Goal: Book appointment/travel/reservation

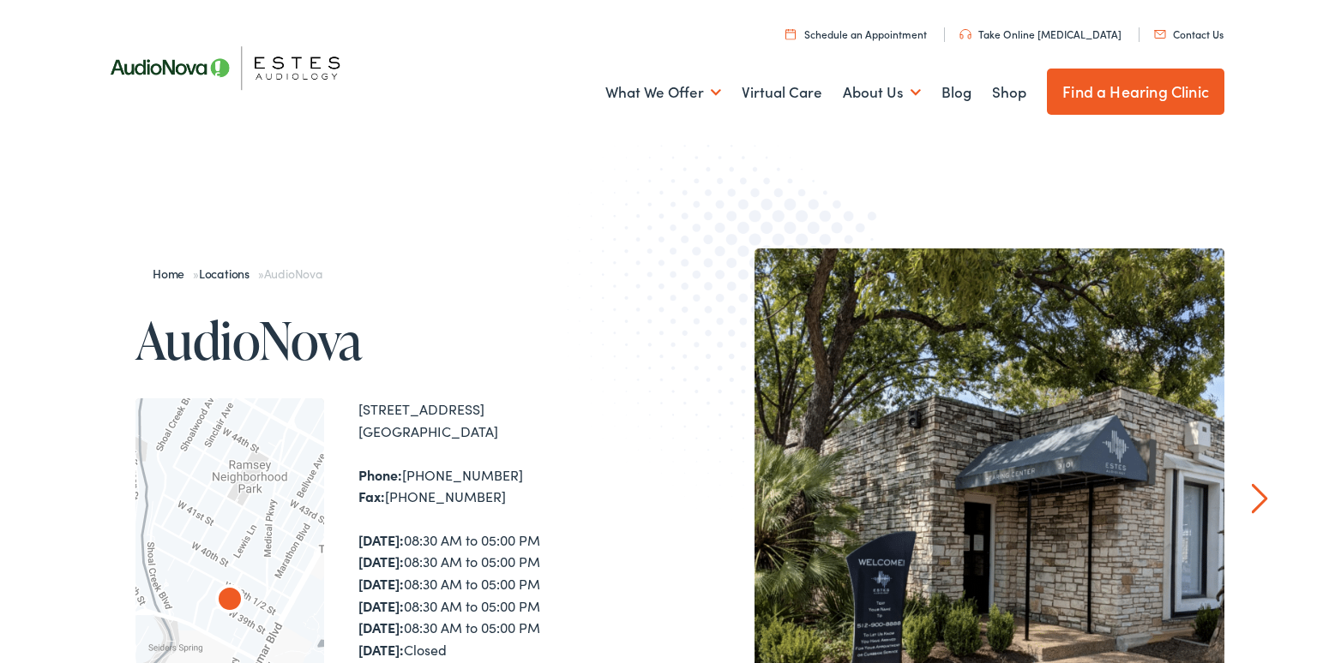
click at [1113, 86] on link "Find a Hearing Clinic" at bounding box center [1135, 92] width 177 height 46
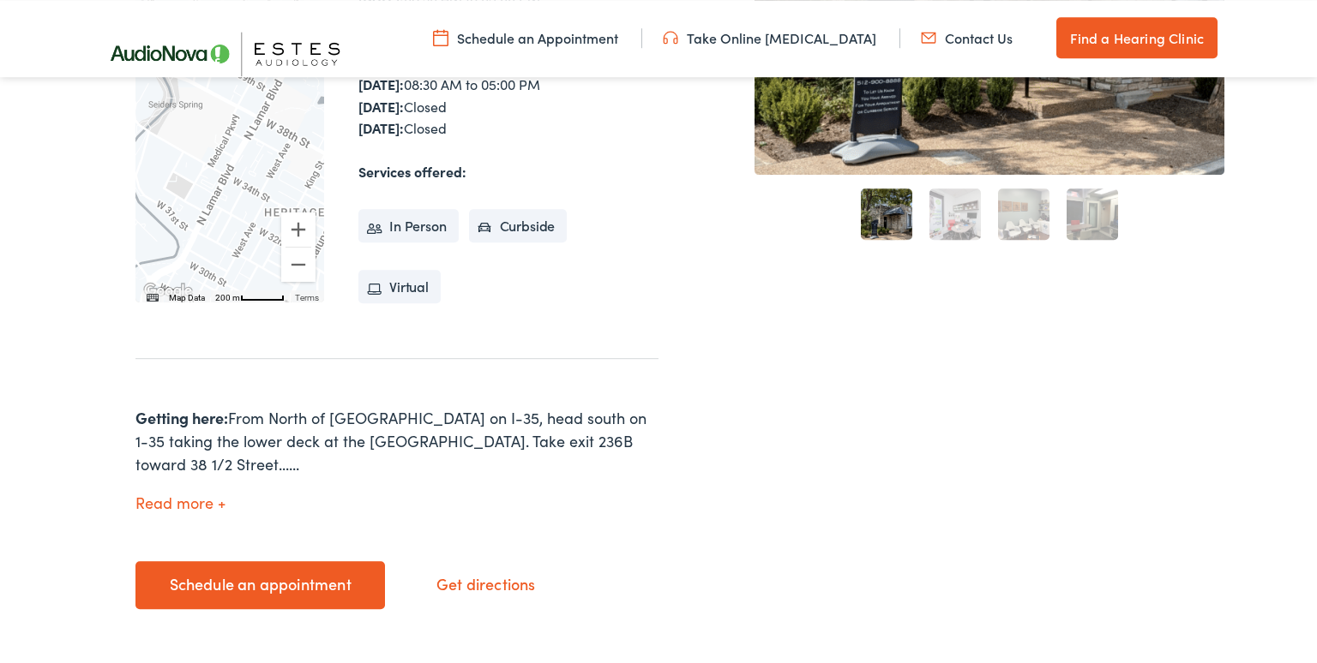
scroll to position [543, 0]
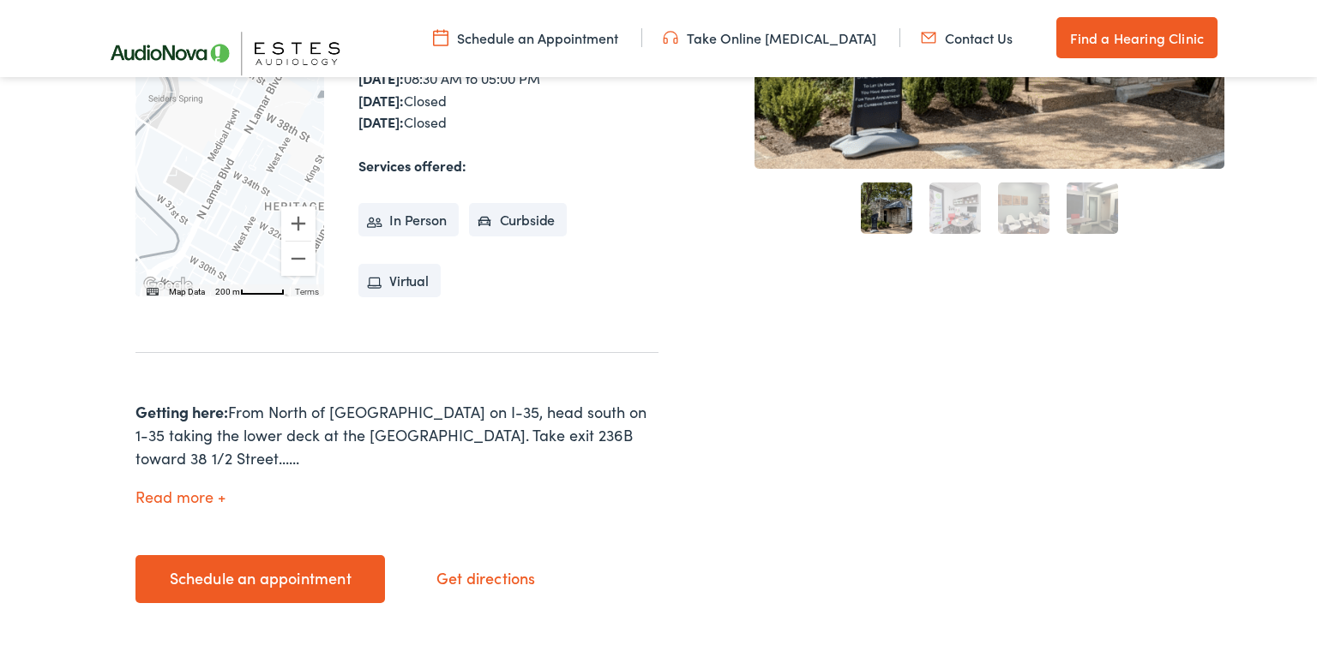
click at [929, 194] on div "2" at bounding box center [955, 208] width 69 height 69
click at [958, 201] on link "2" at bounding box center [954, 208] width 51 height 51
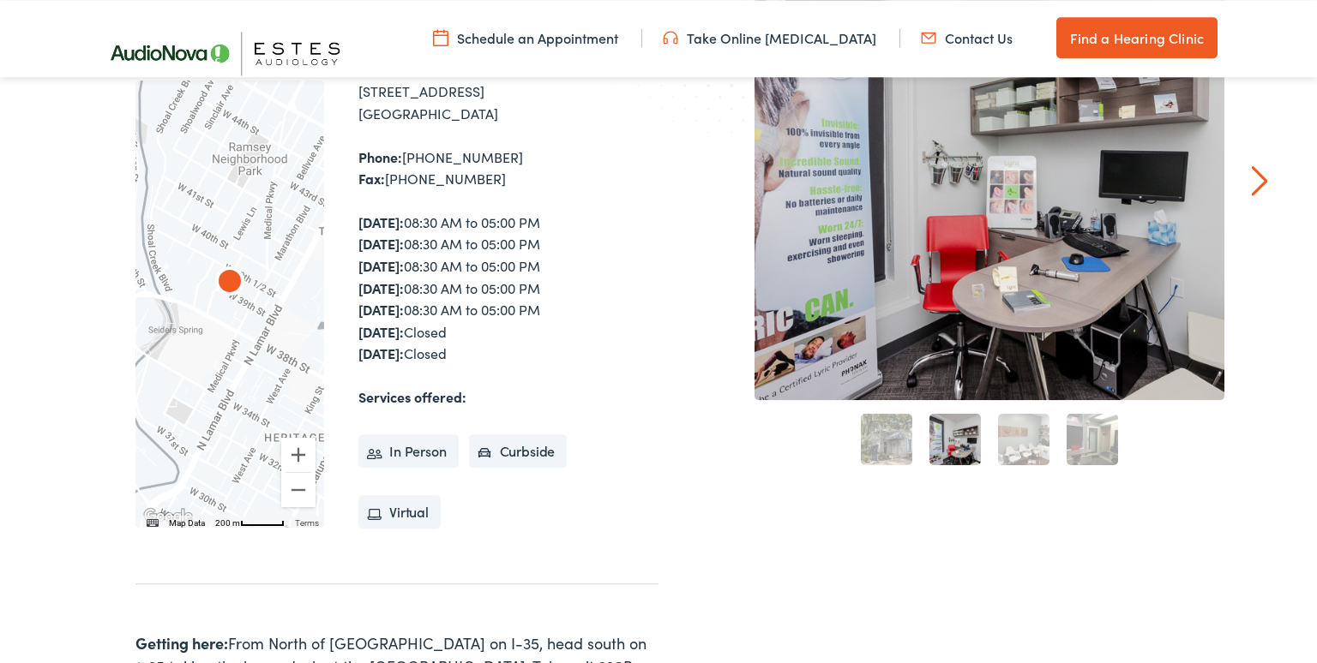
scroll to position [271, 0]
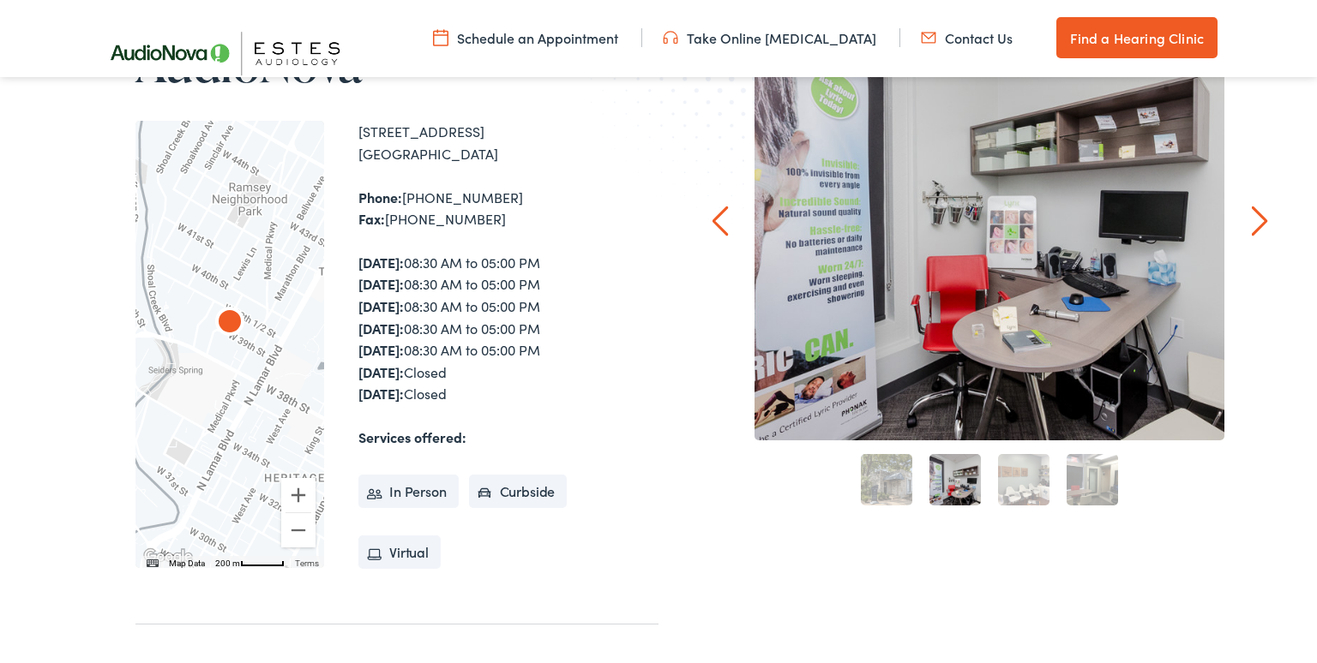
click at [1013, 493] on link "3" at bounding box center [1023, 479] width 51 height 51
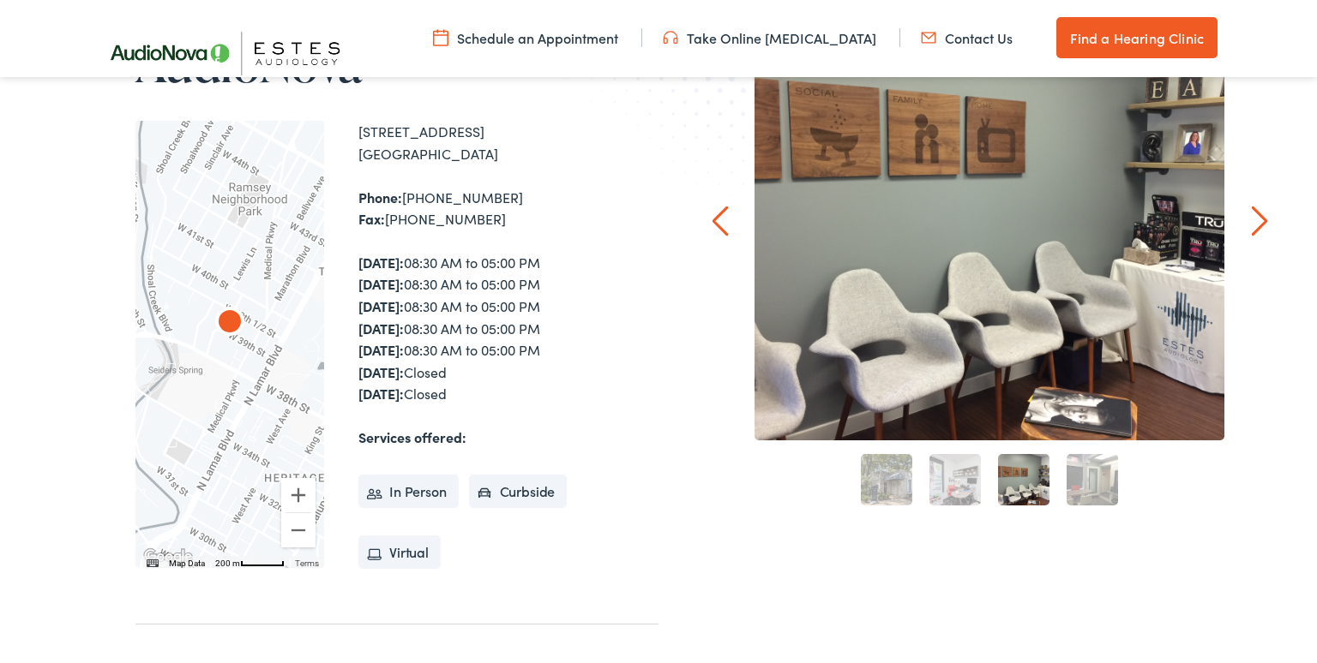
click at [1092, 483] on link "4" at bounding box center [1091, 479] width 51 height 51
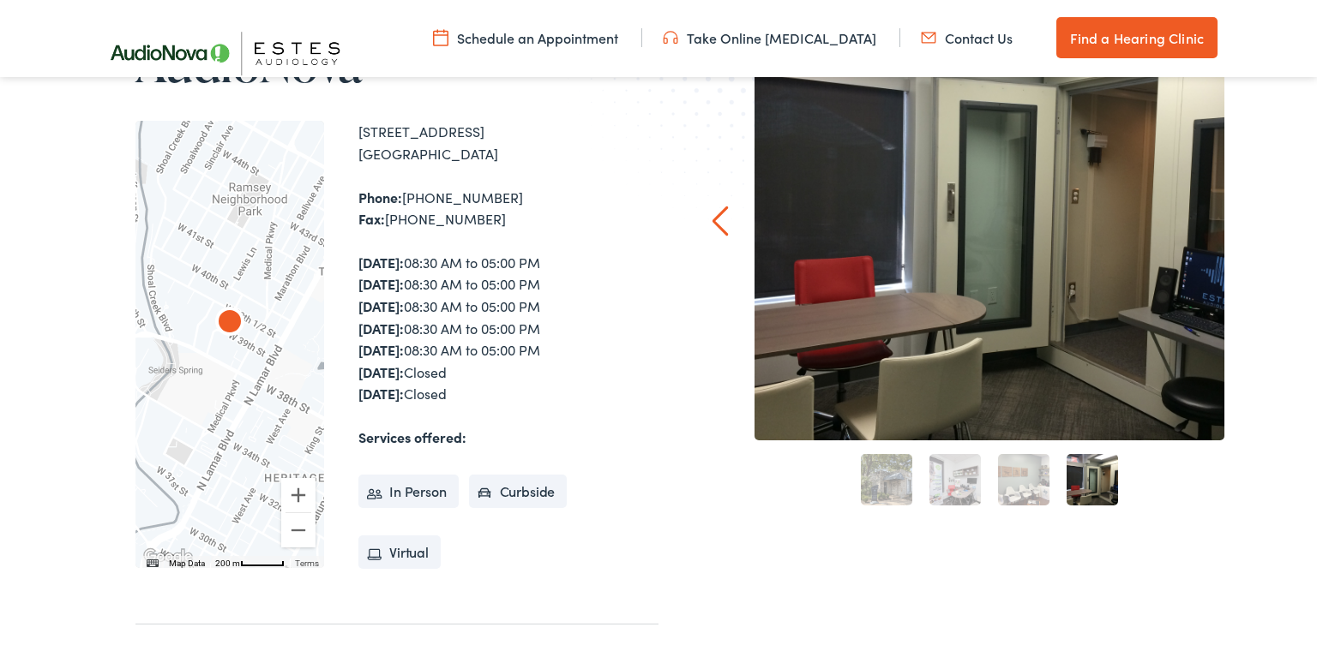
click at [870, 485] on link "1" at bounding box center [886, 479] width 51 height 51
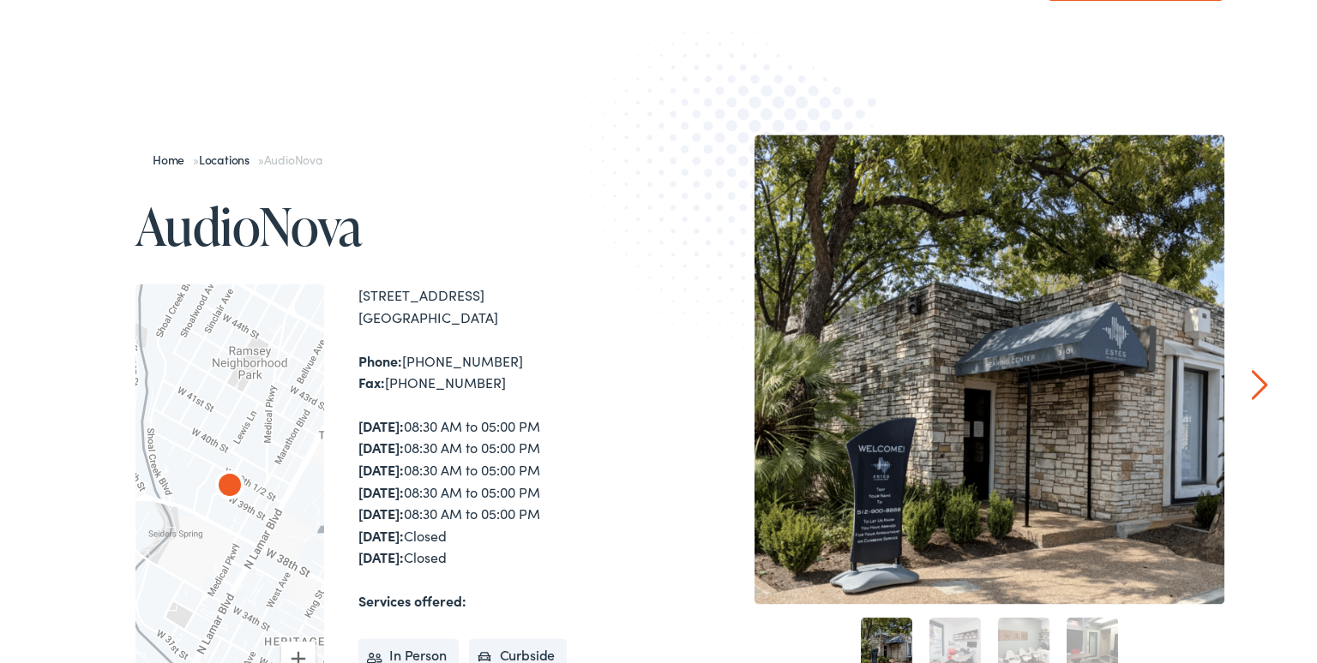
scroll to position [0, 0]
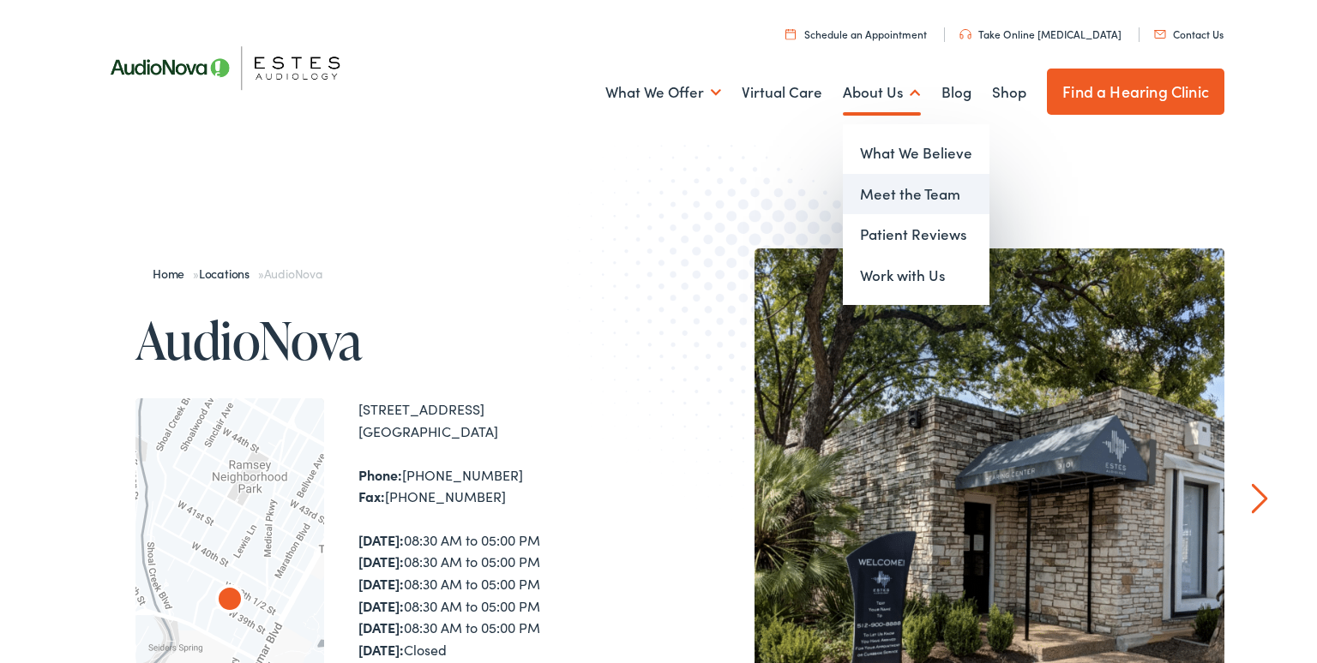
click at [885, 204] on link "Meet the Team" at bounding box center [916, 194] width 147 height 41
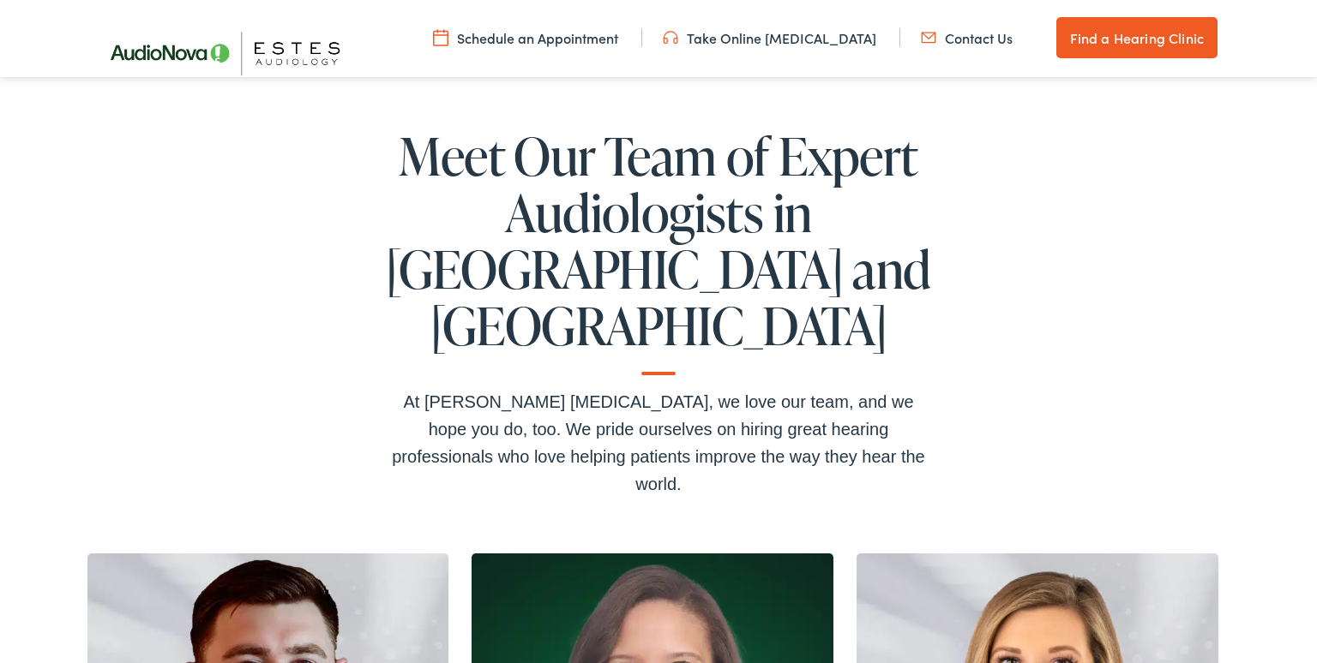
scroll to position [90, 0]
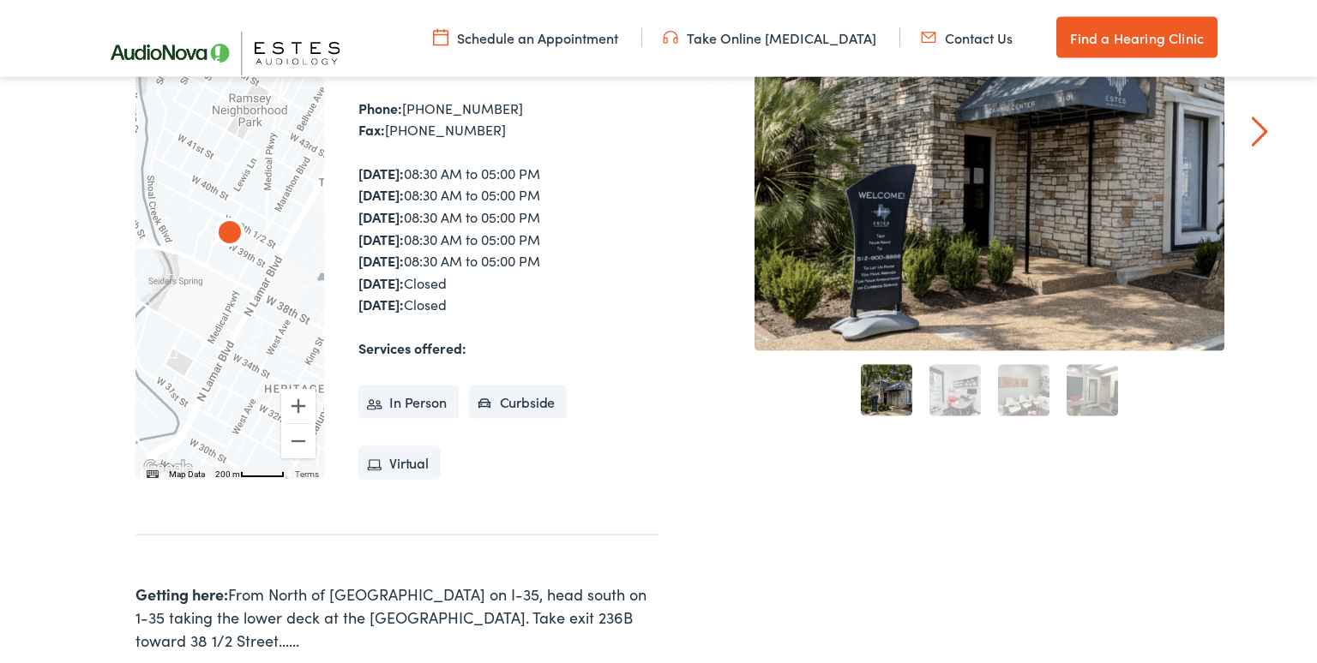
scroll to position [453, 0]
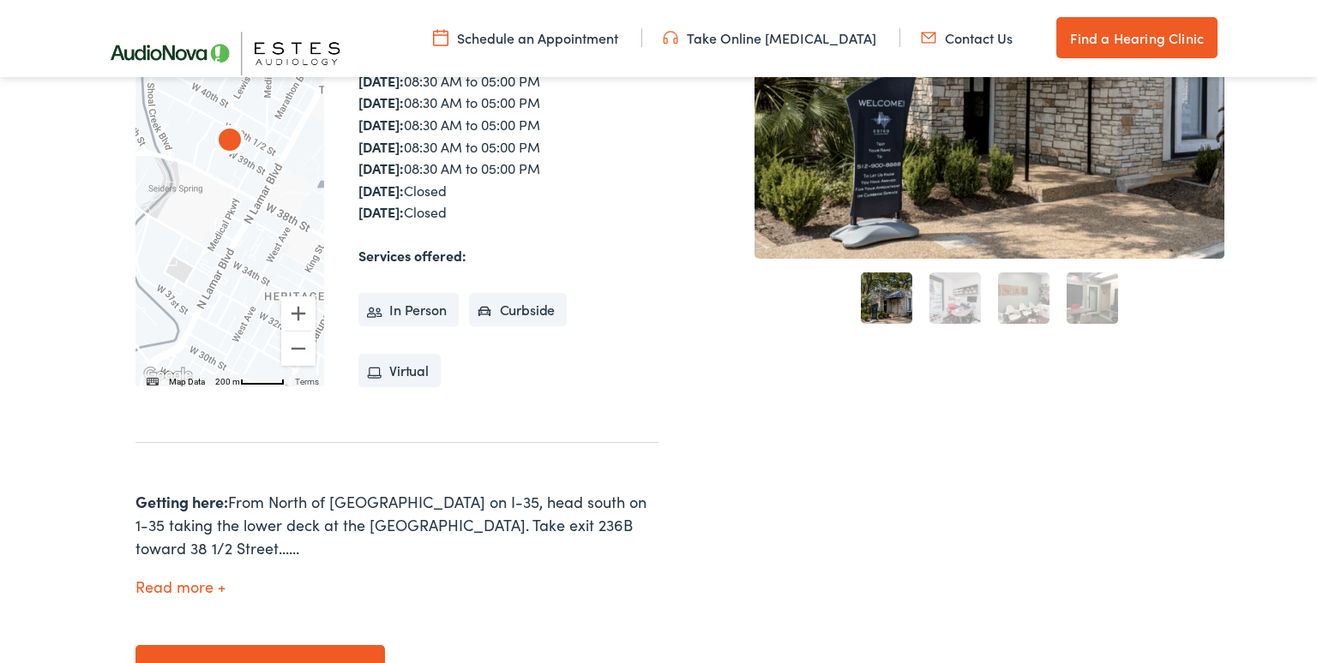
click at [416, 313] on li "In Person" at bounding box center [408, 310] width 100 height 34
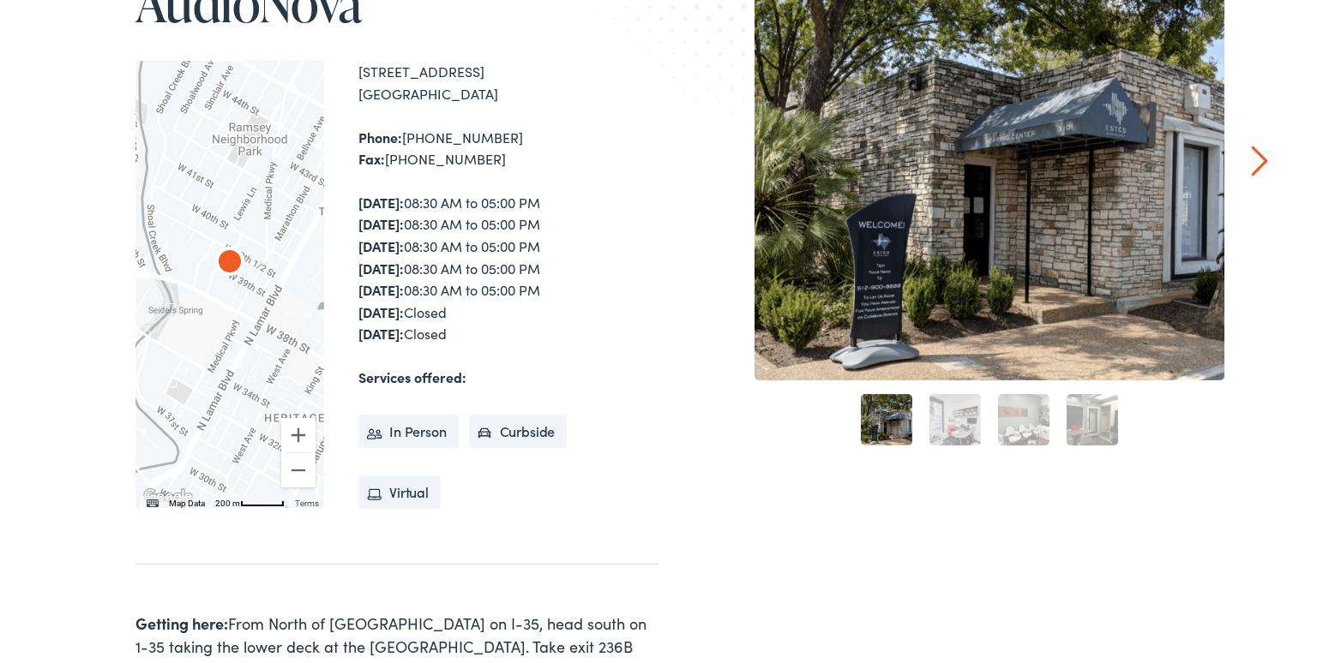
scroll to position [0, 0]
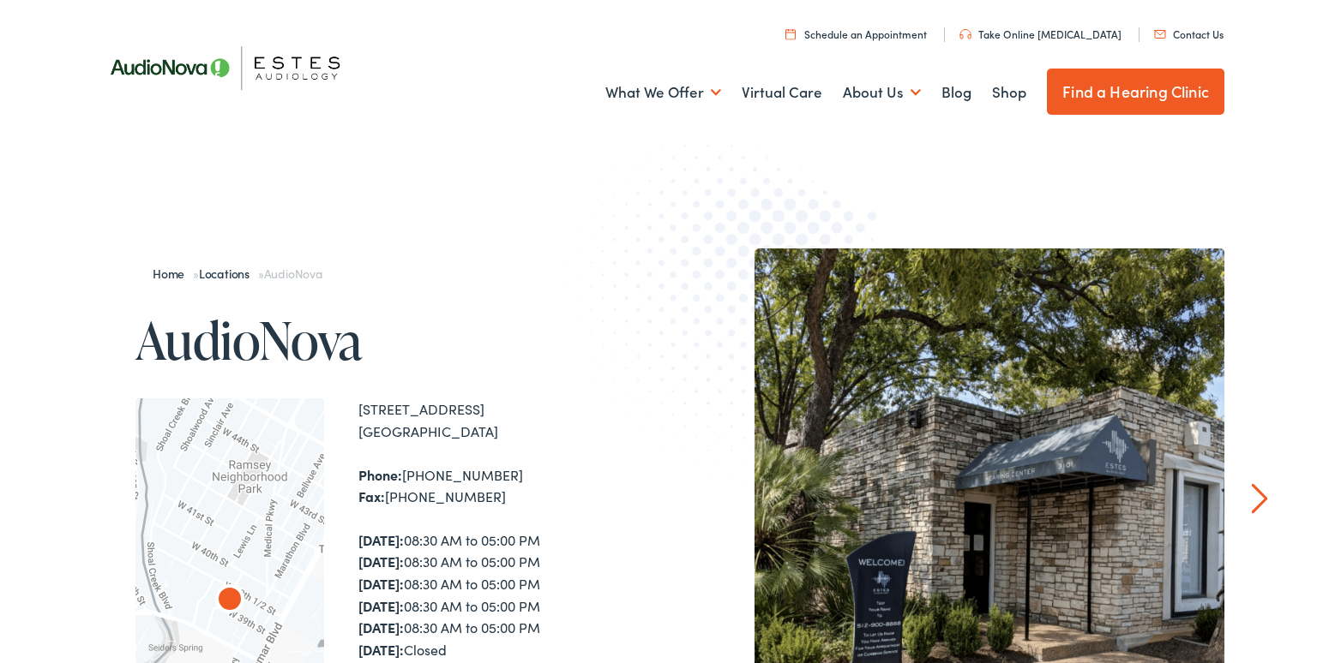
click at [892, 39] on link "Schedule an Appointment" at bounding box center [855, 34] width 141 height 15
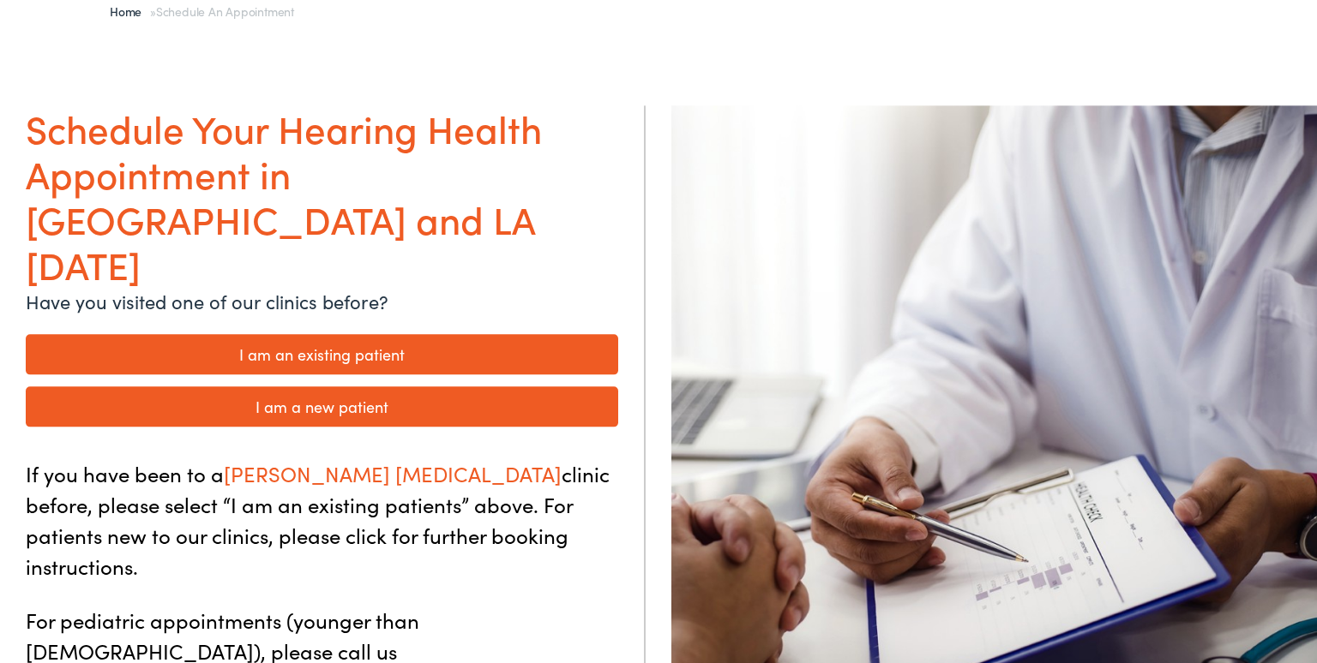
scroll to position [181, 0]
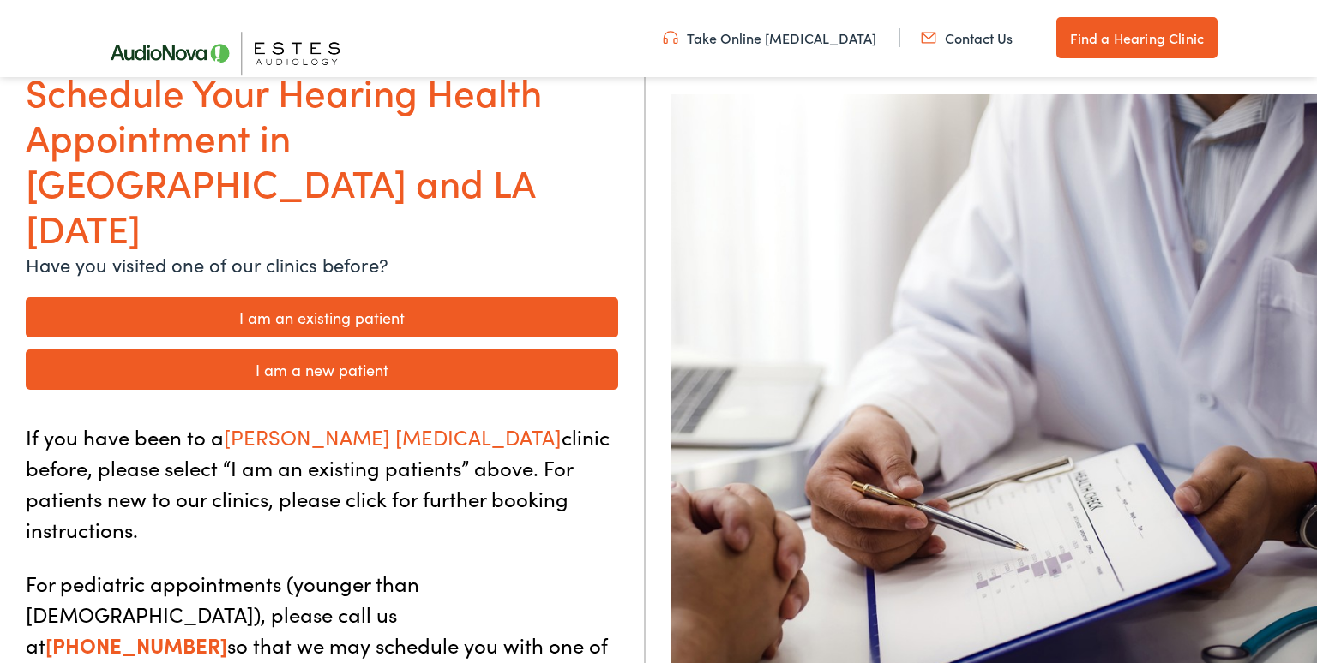
click at [375, 297] on link "I am an existing patient" at bounding box center [322, 317] width 592 height 40
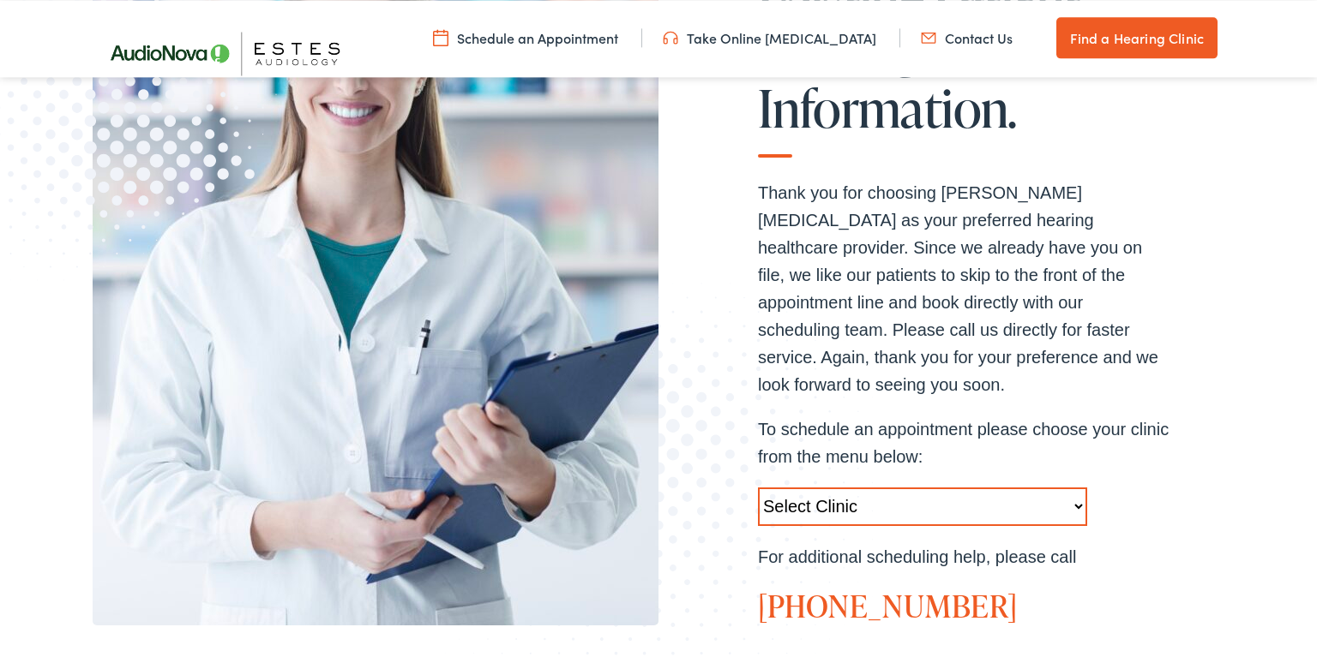
scroll to position [453, 0]
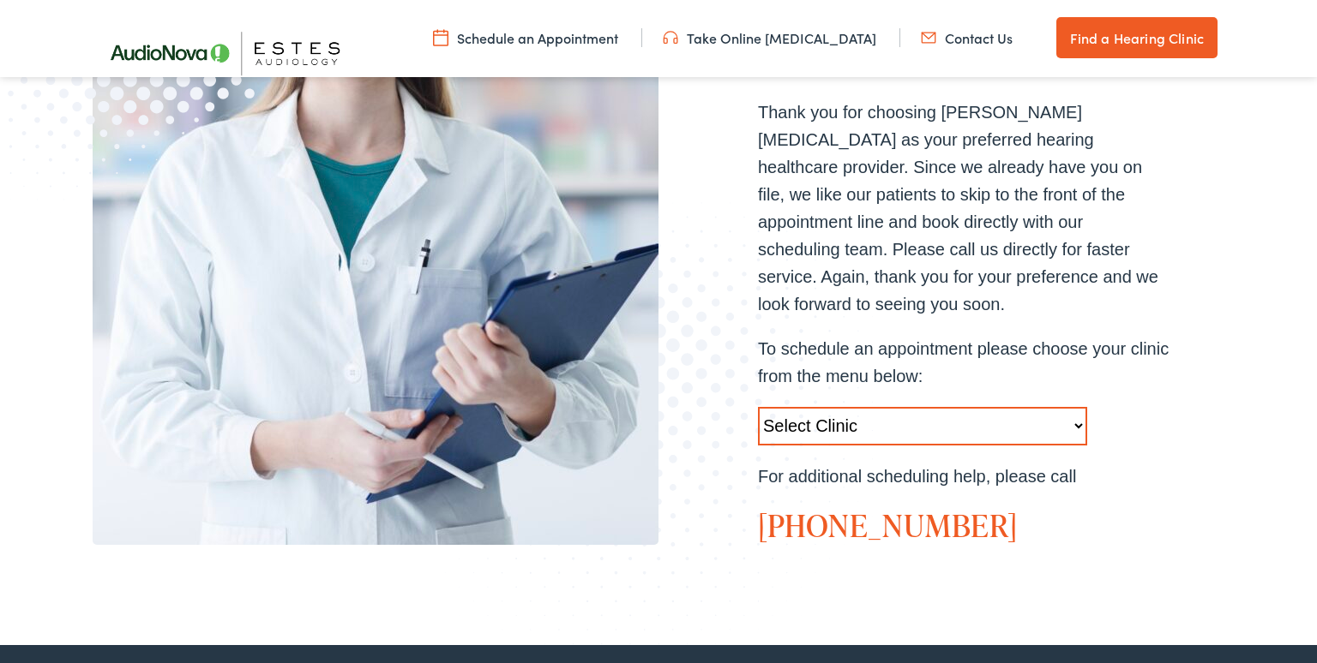
click at [758, 407] on select "Select Clinic [GEOGRAPHIC_DATA]-[GEOGRAPHIC_DATA]-[GEOGRAPHIC_DATA] [STREET_ADD…" at bounding box center [922, 426] width 329 height 39
select select "[URL][DOMAIN_NAME]"
click option "[GEOGRAPHIC_DATA]-[GEOGRAPHIC_DATA]-AudioNova [STREET_ADDRESS]" at bounding box center [0, 0] width 0 height 0
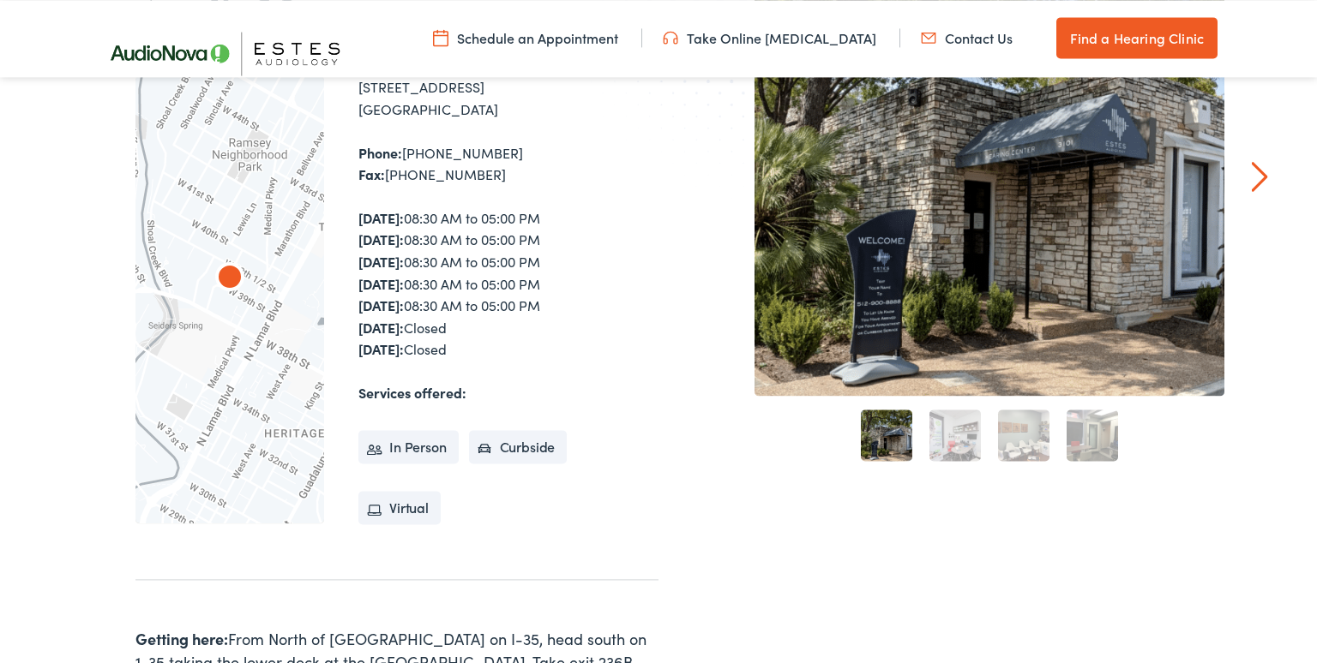
scroll to position [362, 0]
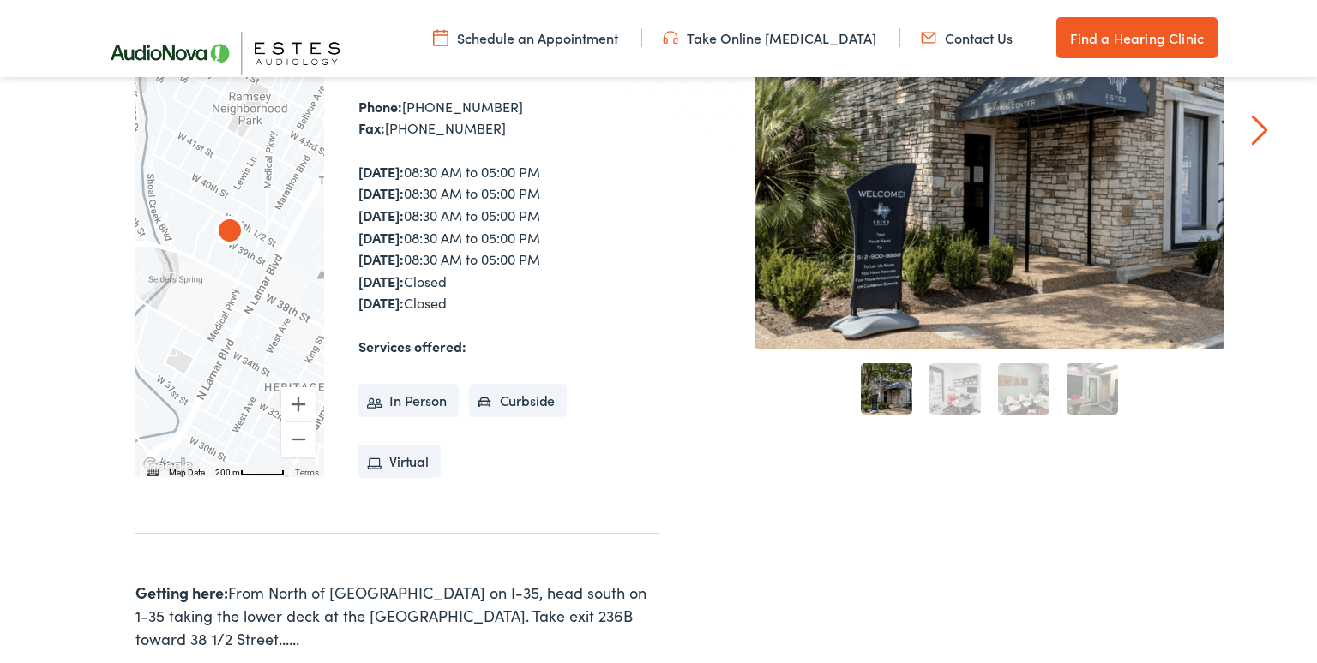
click at [430, 408] on li "In Person" at bounding box center [408, 401] width 100 height 34
click at [519, 394] on li "Curbside" at bounding box center [518, 401] width 99 height 34
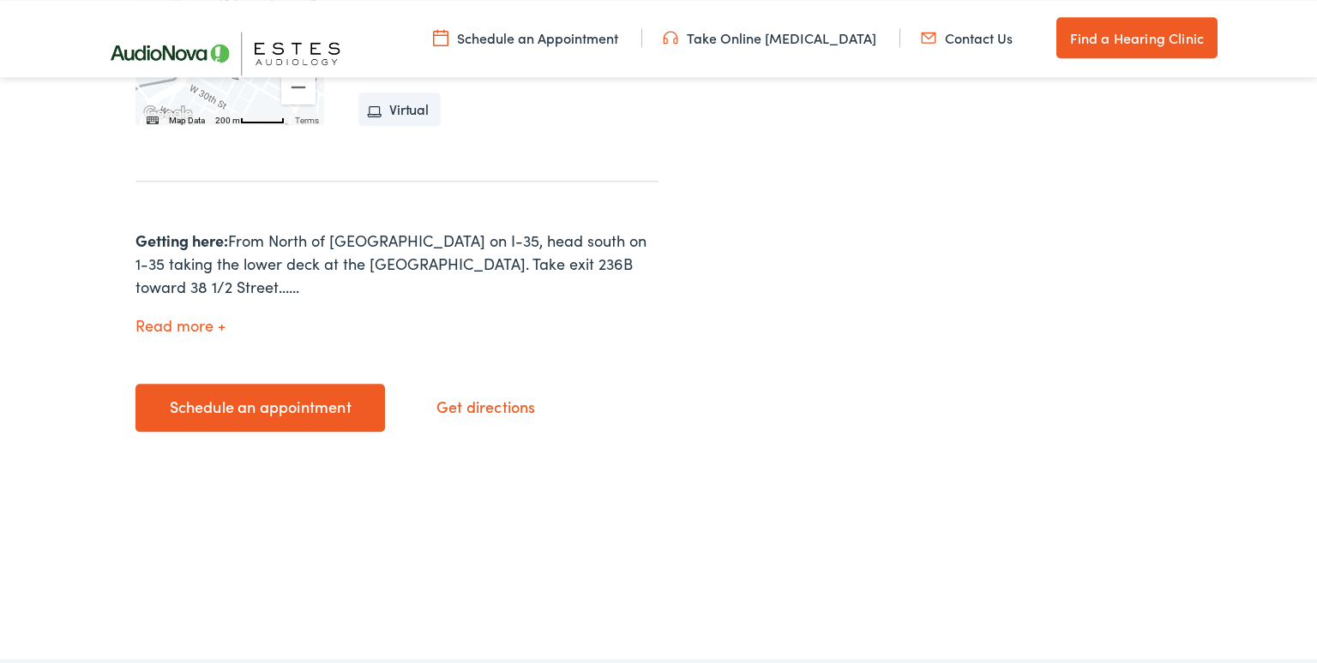
scroll to position [814, 0]
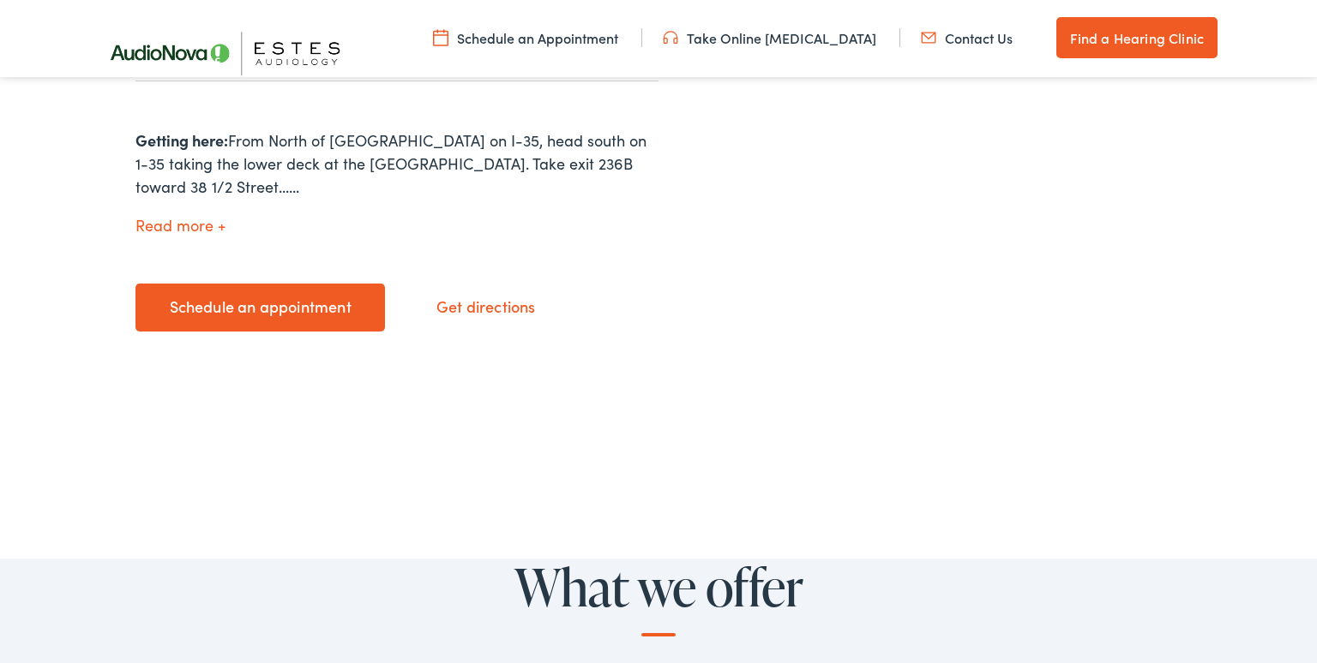
click at [366, 285] on link "Schedule an appointment" at bounding box center [259, 308] width 249 height 48
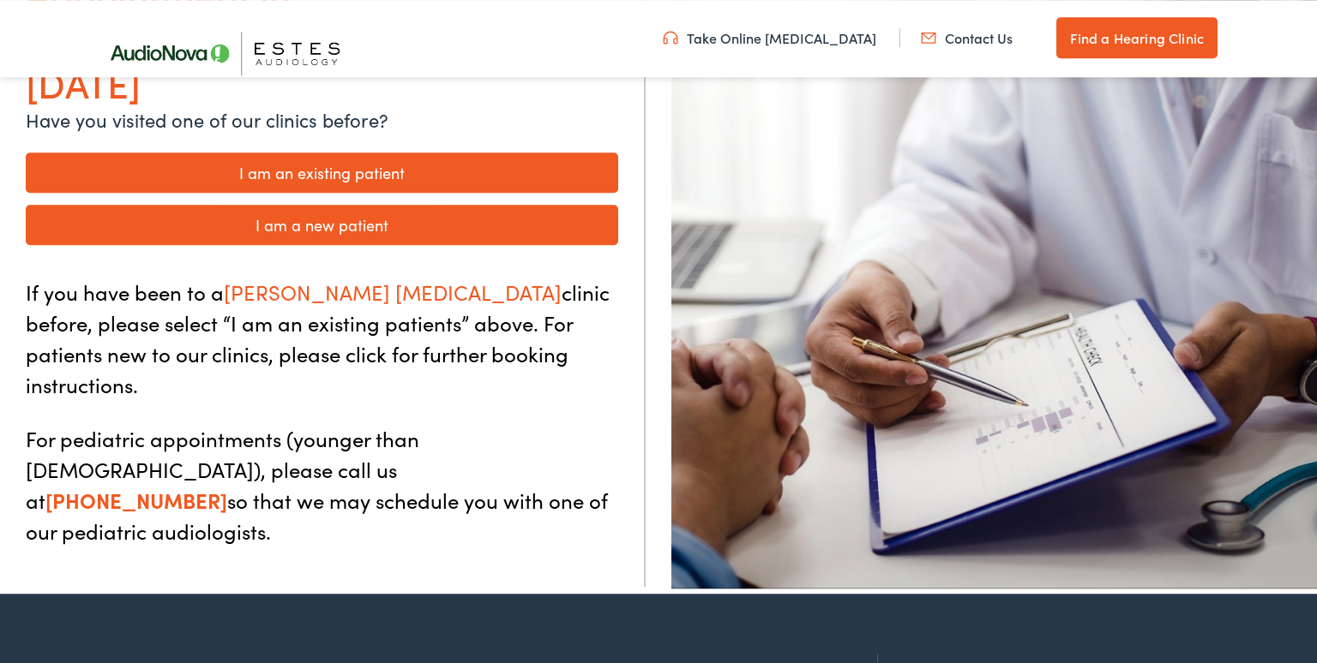
scroll to position [271, 0]
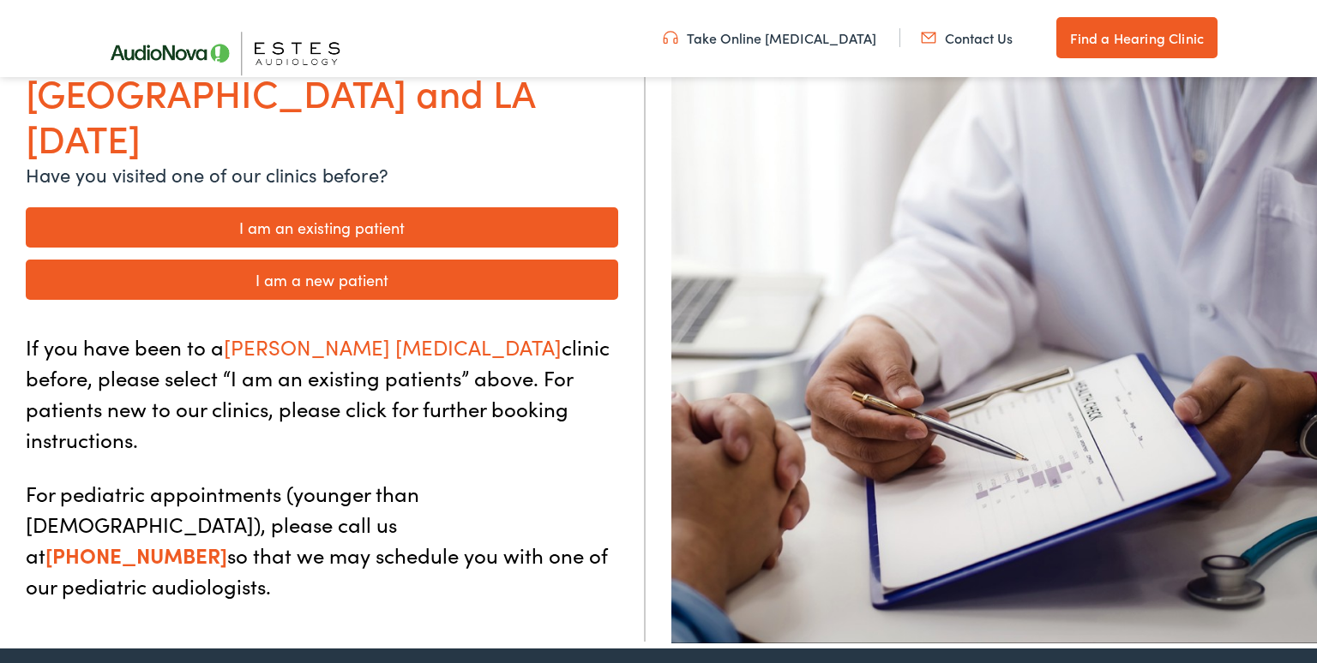
click at [389, 207] on link "I am an existing patient" at bounding box center [322, 227] width 592 height 40
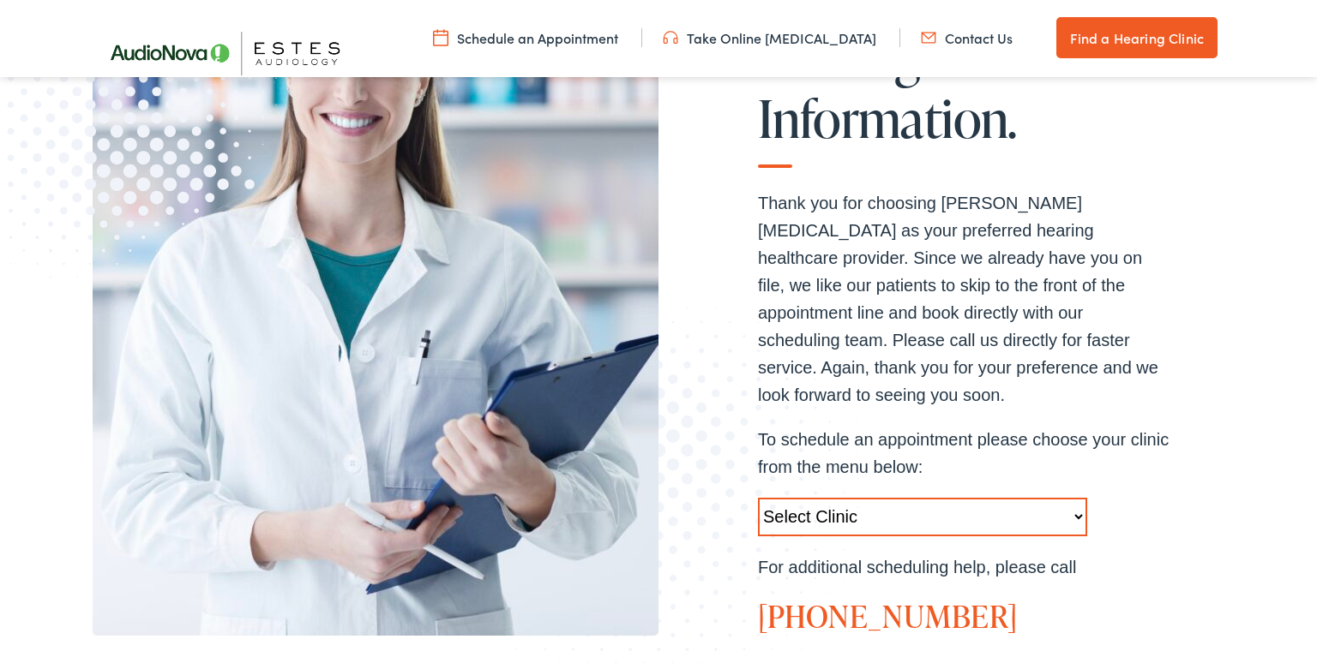
scroll to position [453, 0]
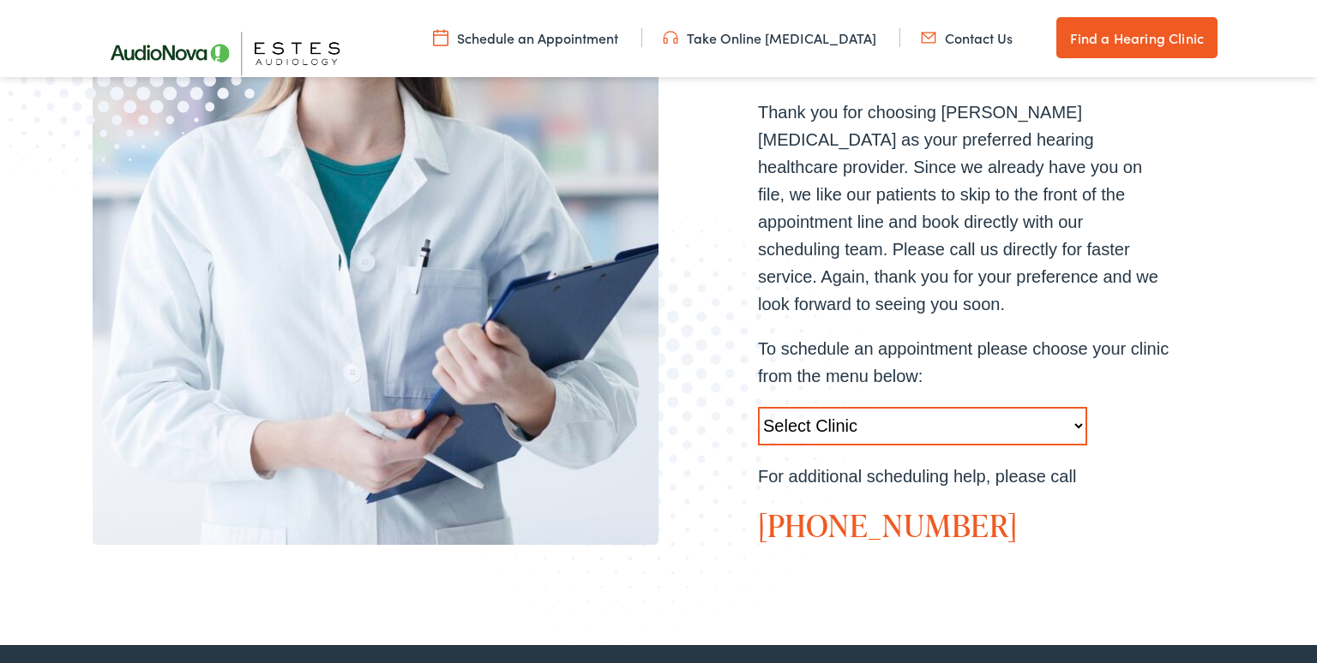
click at [758, 407] on select "Select Clinic Austin-TX-AudioNova 1206 W. 38th Street Boerne-TX-AudioNova 1112 …" at bounding box center [922, 426] width 329 height 39
select select "https://hearlifeagain.alpacaaudiology.com/locations/austin/"
click option "Austin-TX-AudioNova 1206 W. 38th Street" at bounding box center [0, 0] width 0 height 0
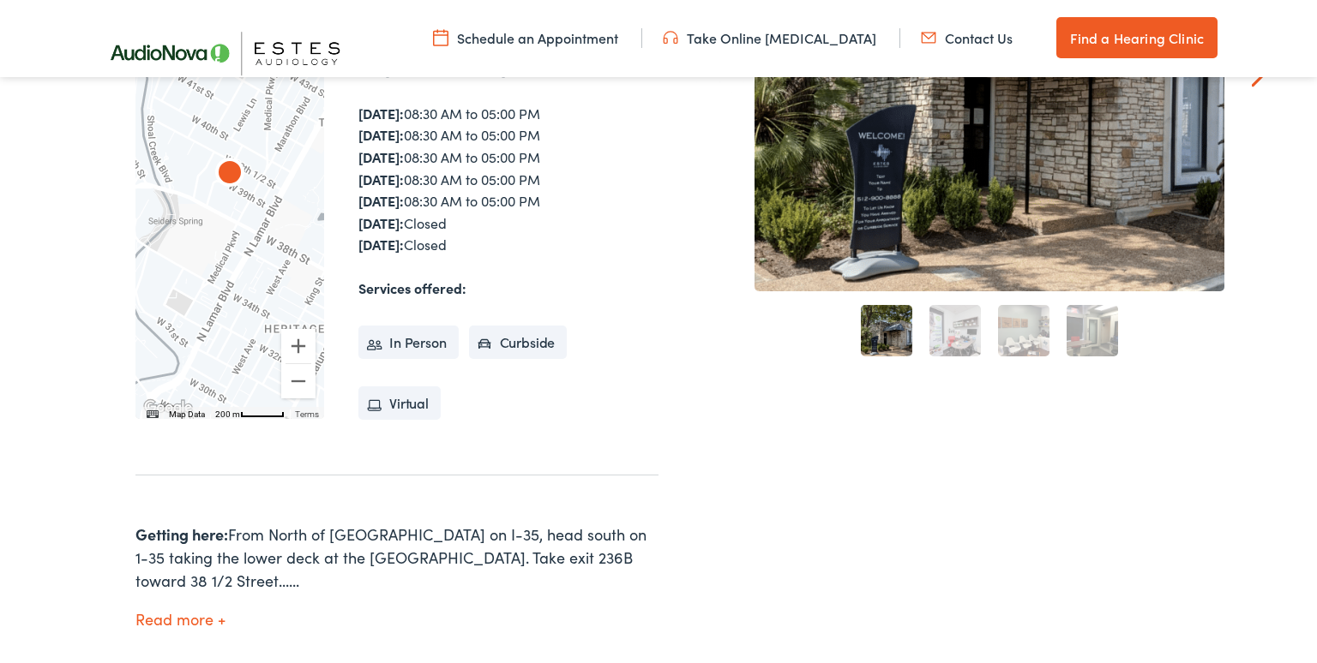
scroll to position [453, 0]
